Goal: Task Accomplishment & Management: Manage account settings

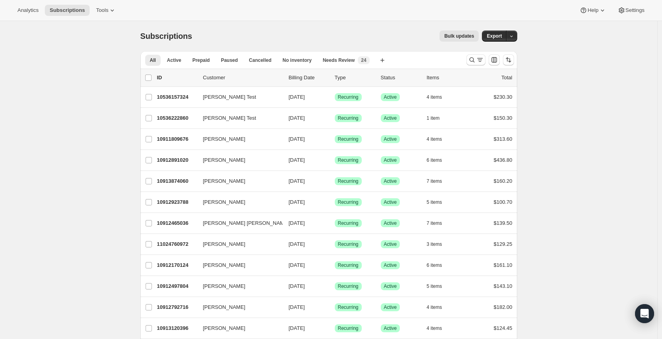
click at [452, 37] on span "Bulk updates" at bounding box center [459, 36] width 30 height 6
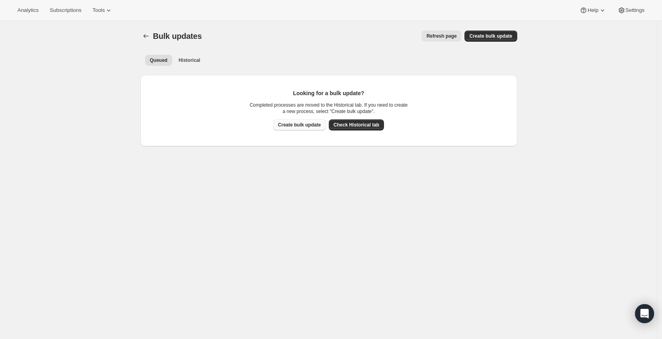
click at [294, 122] on span "Create bulk update" at bounding box center [299, 125] width 43 height 6
select select "14"
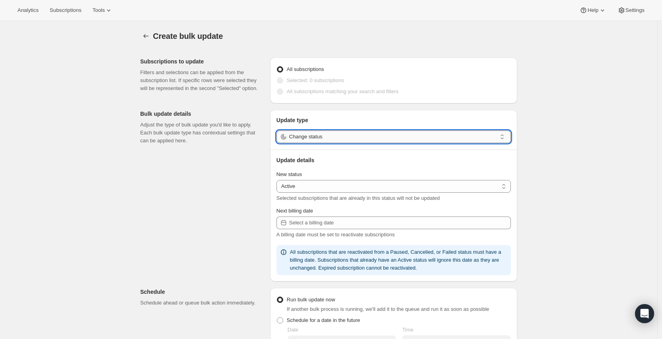
click at [340, 140] on input "Change status" at bounding box center [392, 136] width 207 height 13
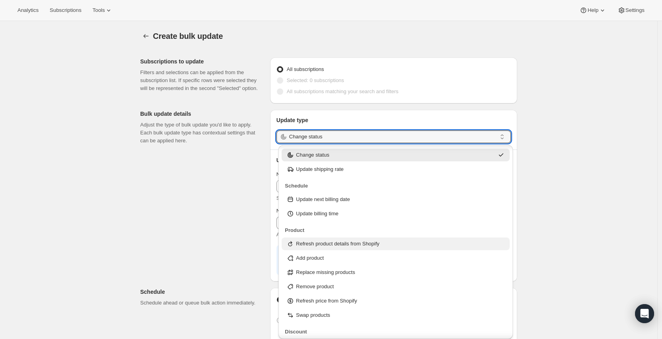
scroll to position [30, 0]
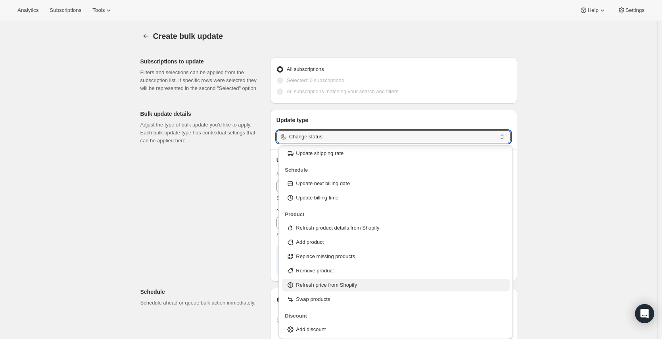
click at [348, 286] on p "Refresh price from Shopify" at bounding box center [326, 285] width 61 height 8
type input "Refresh price from Shopify"
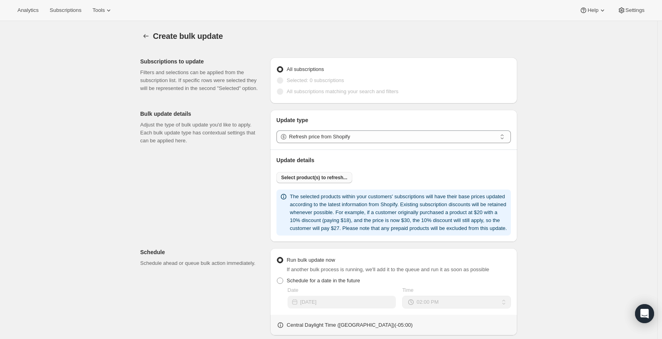
click at [313, 176] on span "Select product(s) to refresh..." at bounding box center [314, 177] width 66 height 6
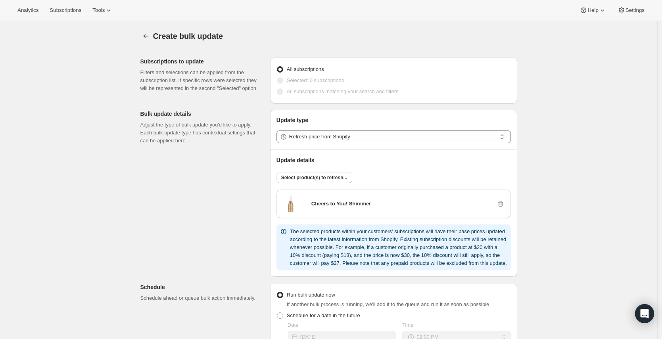
scroll to position [220, 0]
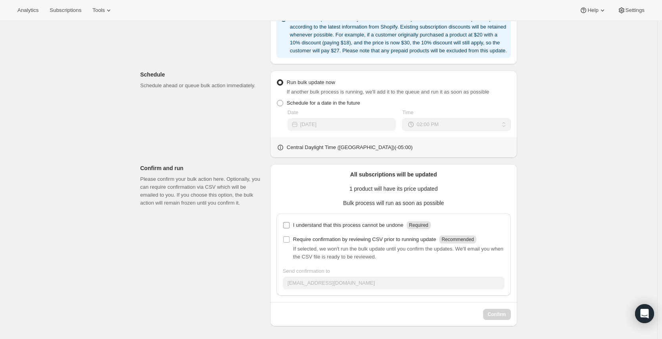
click at [313, 226] on p "I understand that this process cannot be undone" at bounding box center [348, 225] width 110 height 8
click at [289, 226] on input "I understand that this process cannot be undone Required" at bounding box center [286, 225] width 6 height 6
checkbox input "true"
click at [313, 237] on p "Require confirmation by reviewing CSV prior to running update" at bounding box center [364, 239] width 143 height 8
click at [289, 237] on input "Require confirmation by reviewing CSV prior to running update Recommended" at bounding box center [286, 239] width 6 height 6
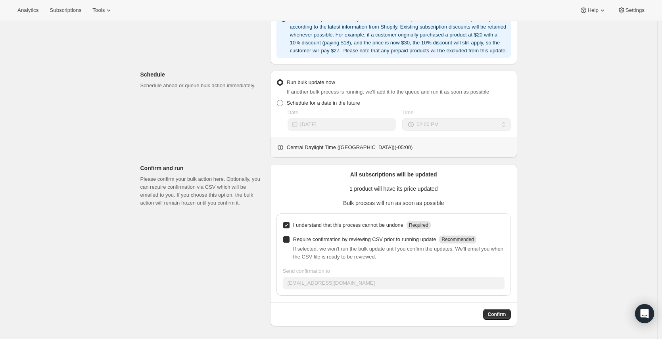
checkbox input "true"
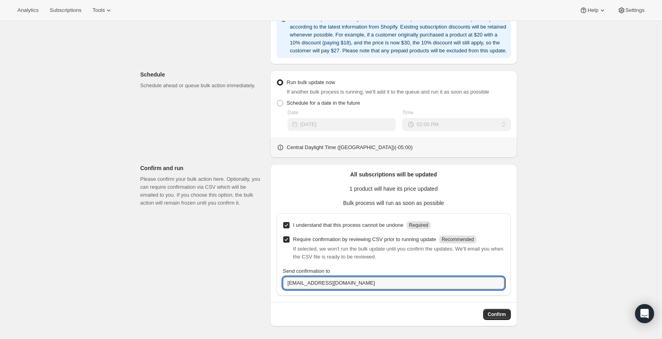
drag, startPoint x: 315, startPoint y: 282, endPoint x: 267, endPoint y: 284, distance: 47.6
click at [267, 284] on div "Subscriptions to update Filters and selections can be applied from the subscrip…" at bounding box center [325, 83] width 383 height 488
type input "[PERSON_NAME][EMAIL_ADDRESS][DOMAIN_NAME]"
click at [501, 314] on span "Confirm" at bounding box center [497, 314] width 18 height 6
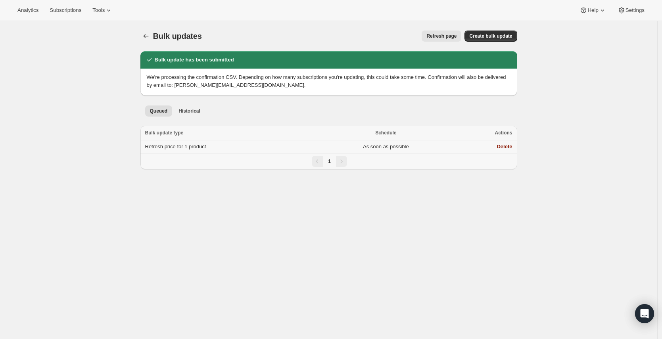
click at [246, 149] on td "Refresh price for 1 product" at bounding box center [229, 146] width 179 height 13
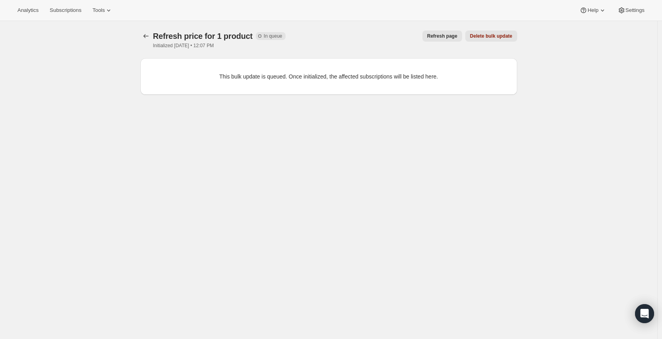
click at [75, 160] on div "Refresh price for 1 product. This page is ready Refresh price for 1 product Inc…" at bounding box center [328, 190] width 657 height 339
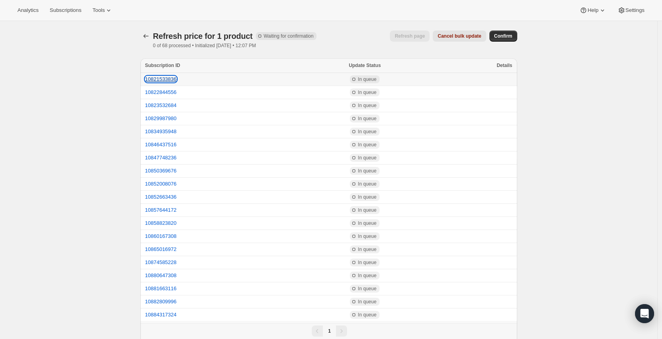
click at [166, 79] on button "10821533836" at bounding box center [161, 79] width 32 height 6
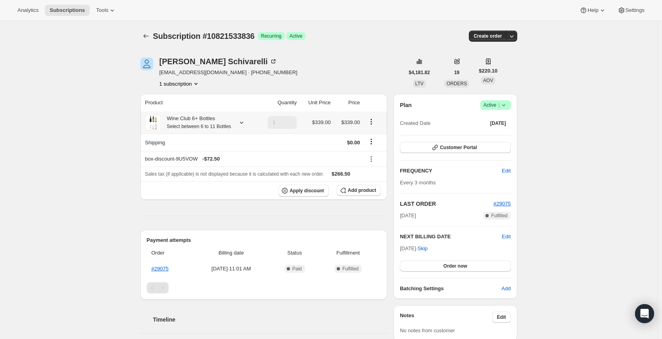
click at [244, 126] on icon at bounding box center [241, 123] width 8 height 8
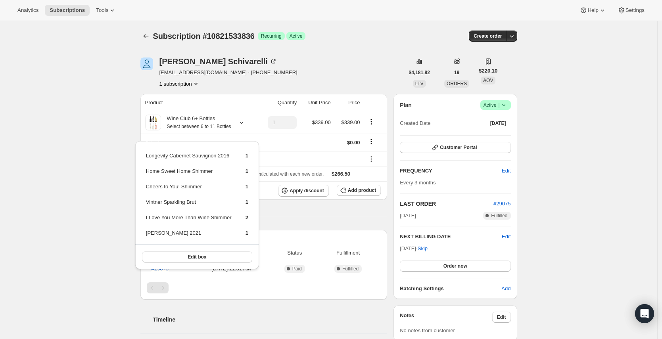
click at [84, 169] on div "Subscription #10821533836. This page is ready Subscription #10821533836 Success…" at bounding box center [328, 307] width 657 height 572
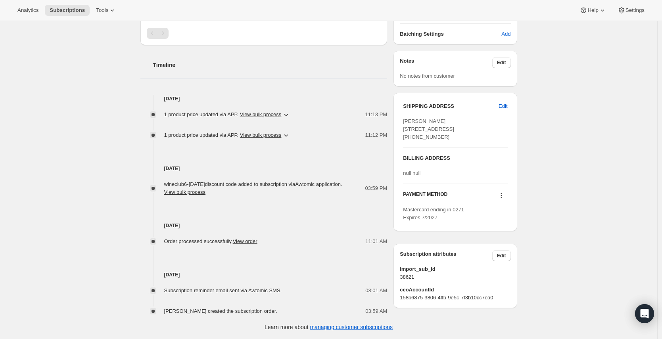
scroll to position [270, 0]
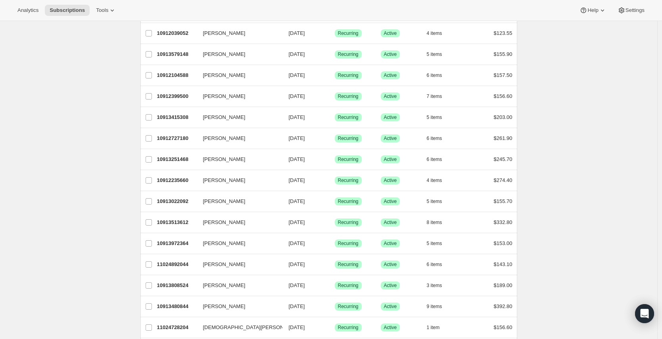
scroll to position [848, 0]
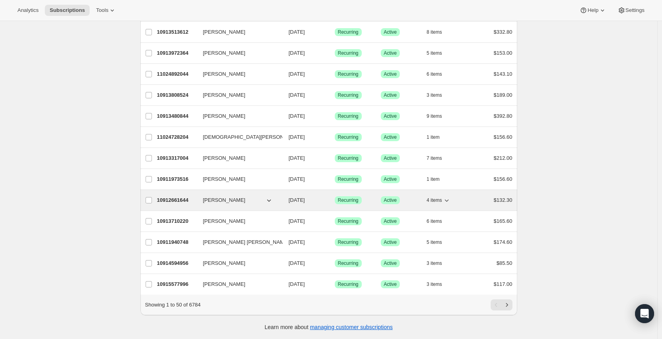
click at [299, 197] on span "[DATE]" at bounding box center [297, 200] width 16 height 6
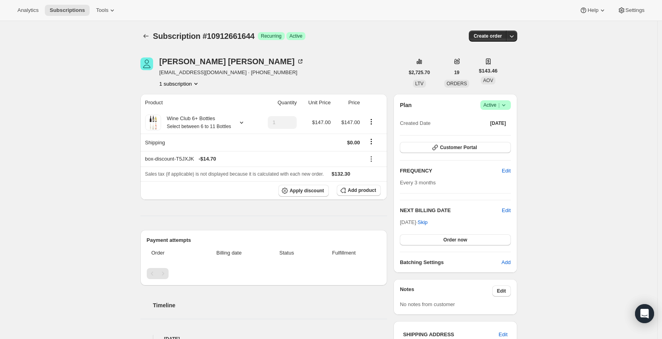
click at [587, 143] on div "Subscription #10912661644. This page is ready Subscription #10912661644 Success…" at bounding box center [328, 290] width 657 height 539
click at [581, 99] on div "Subscription #10912661644. This page is ready Subscription #10912661644 Success…" at bounding box center [328, 290] width 657 height 539
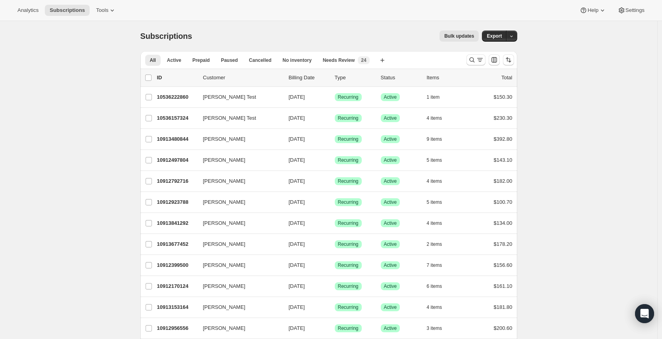
click at [309, 33] on div "Bulk updates" at bounding box center [339, 36] width 277 height 11
